Goal: Information Seeking & Learning: Learn about a topic

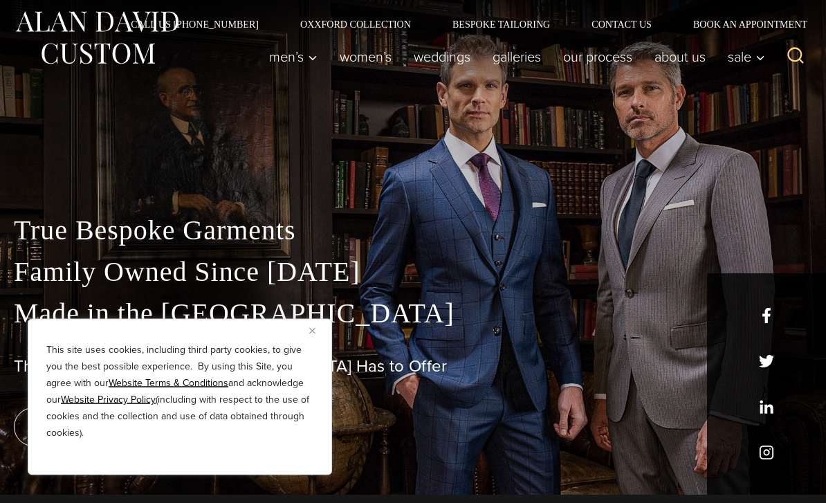
scroll to position [9, 0]
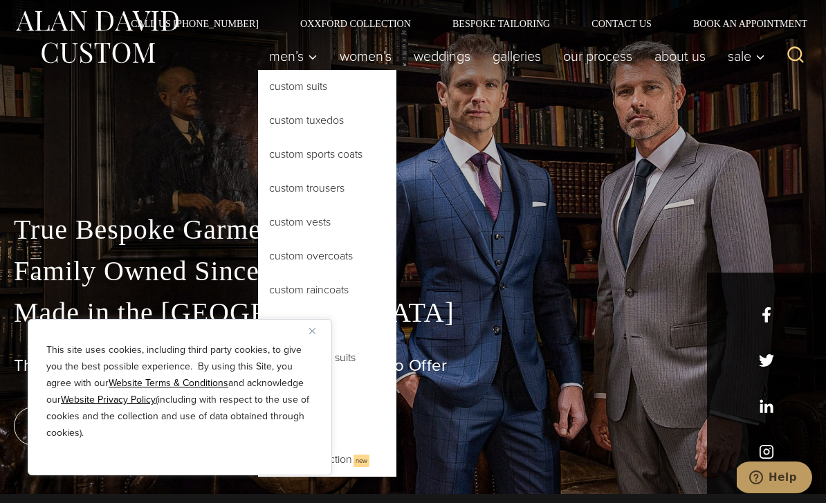
click at [316, 125] on link "Custom Tuxedos" at bounding box center [327, 120] width 138 height 33
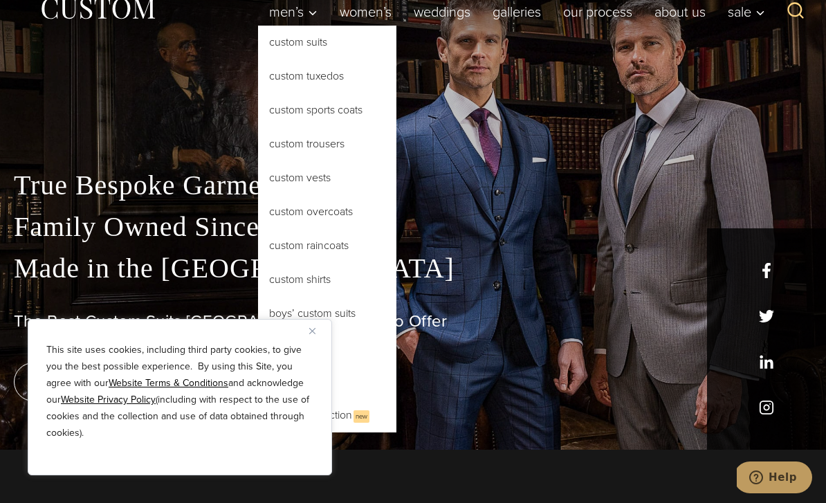
click at [297, 40] on link "Custom Suits" at bounding box center [327, 42] width 138 height 33
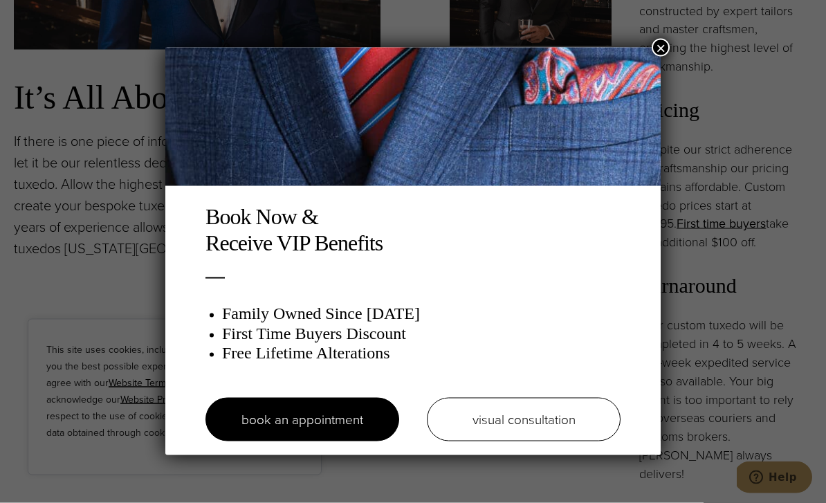
scroll to position [1194, 0]
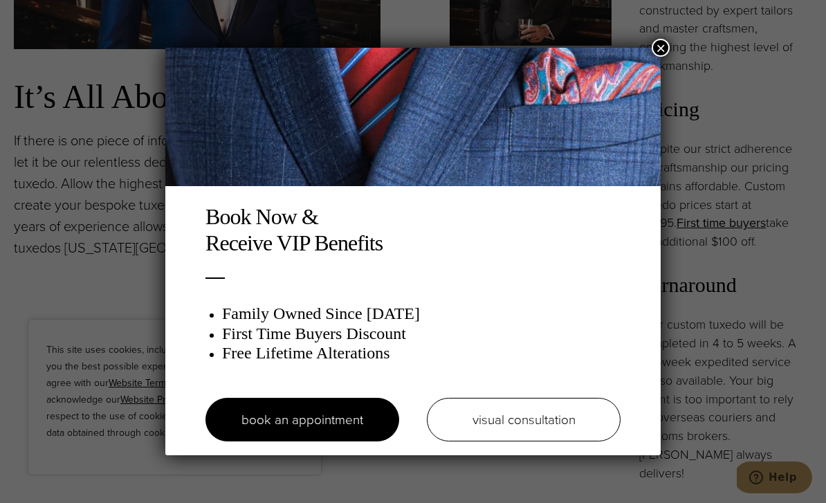
click at [657, 53] on button "×" at bounding box center [661, 48] width 18 height 18
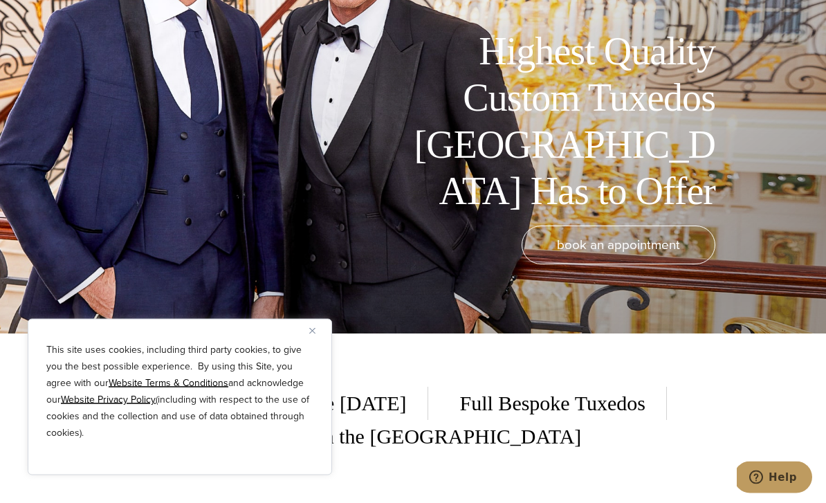
scroll to position [0, 0]
